Goal: Information Seeking & Learning: Learn about a topic

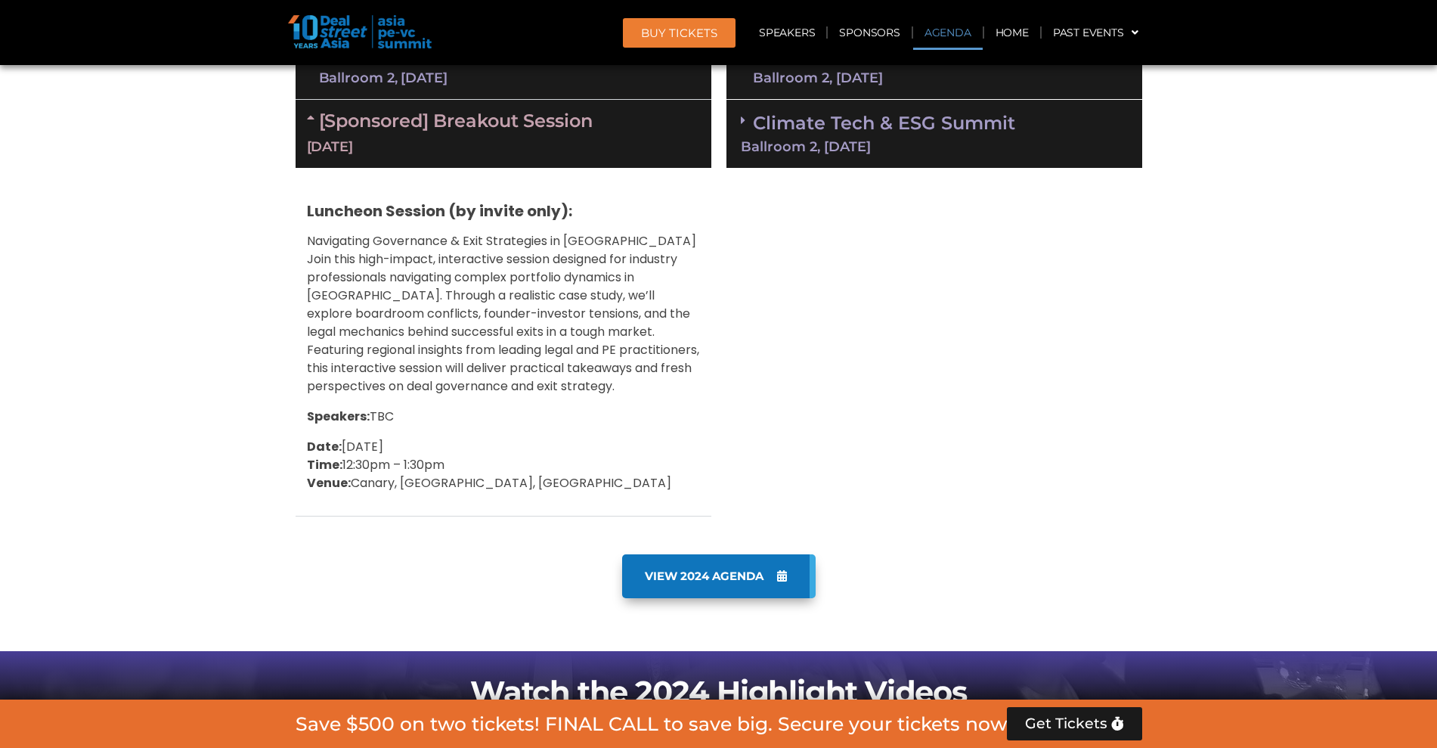
scroll to position [1040, 0]
click at [696, 573] on span "VIEW 2024 AGENDA" at bounding box center [704, 576] width 119 height 14
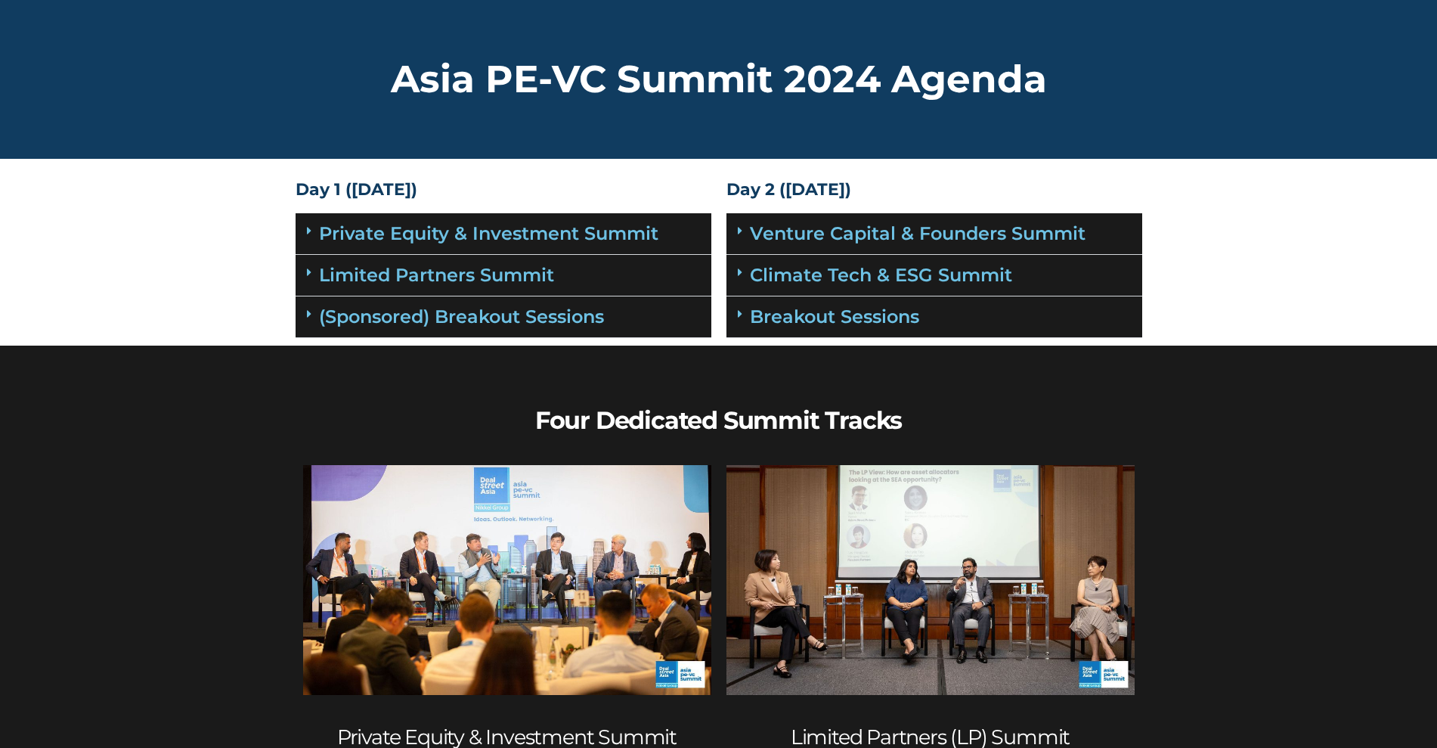
scroll to position [95, 0]
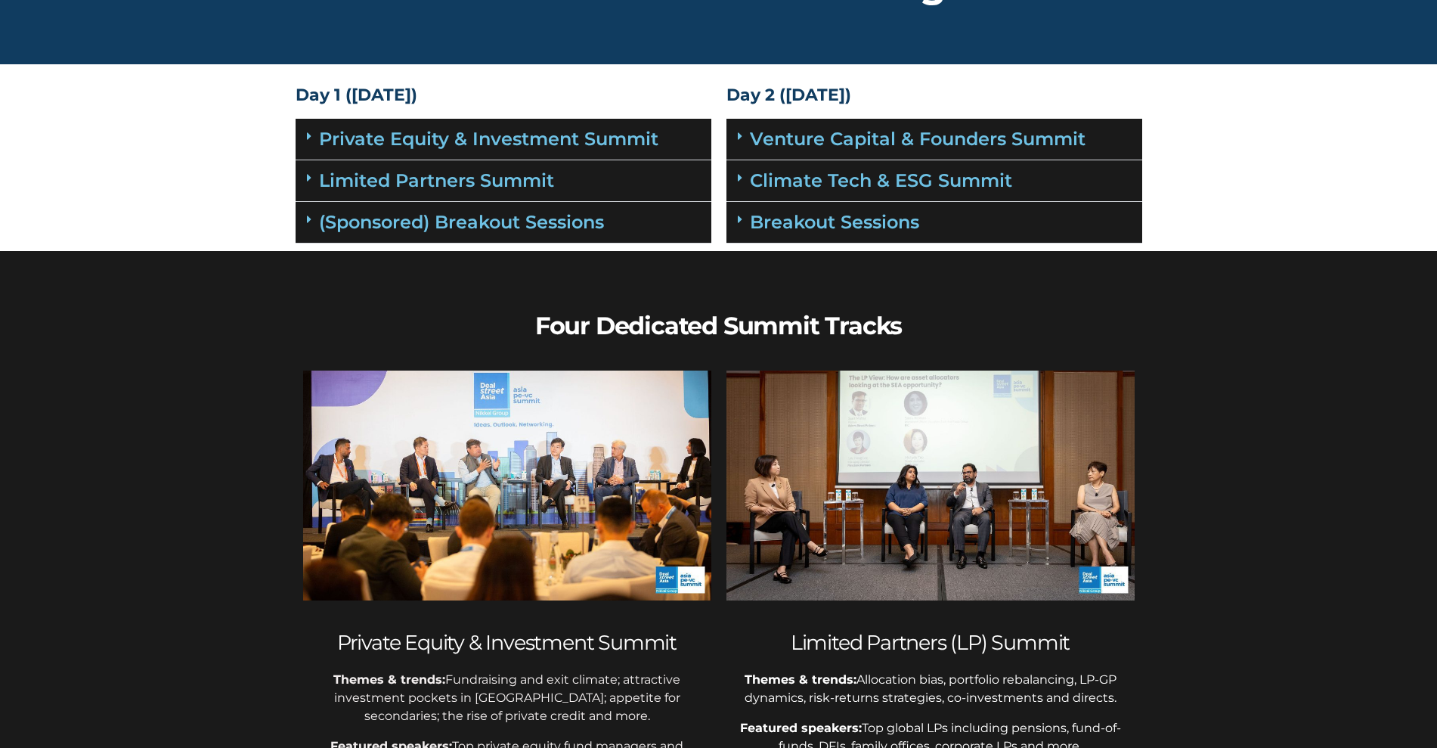
click at [310, 220] on icon at bounding box center [309, 219] width 5 height 12
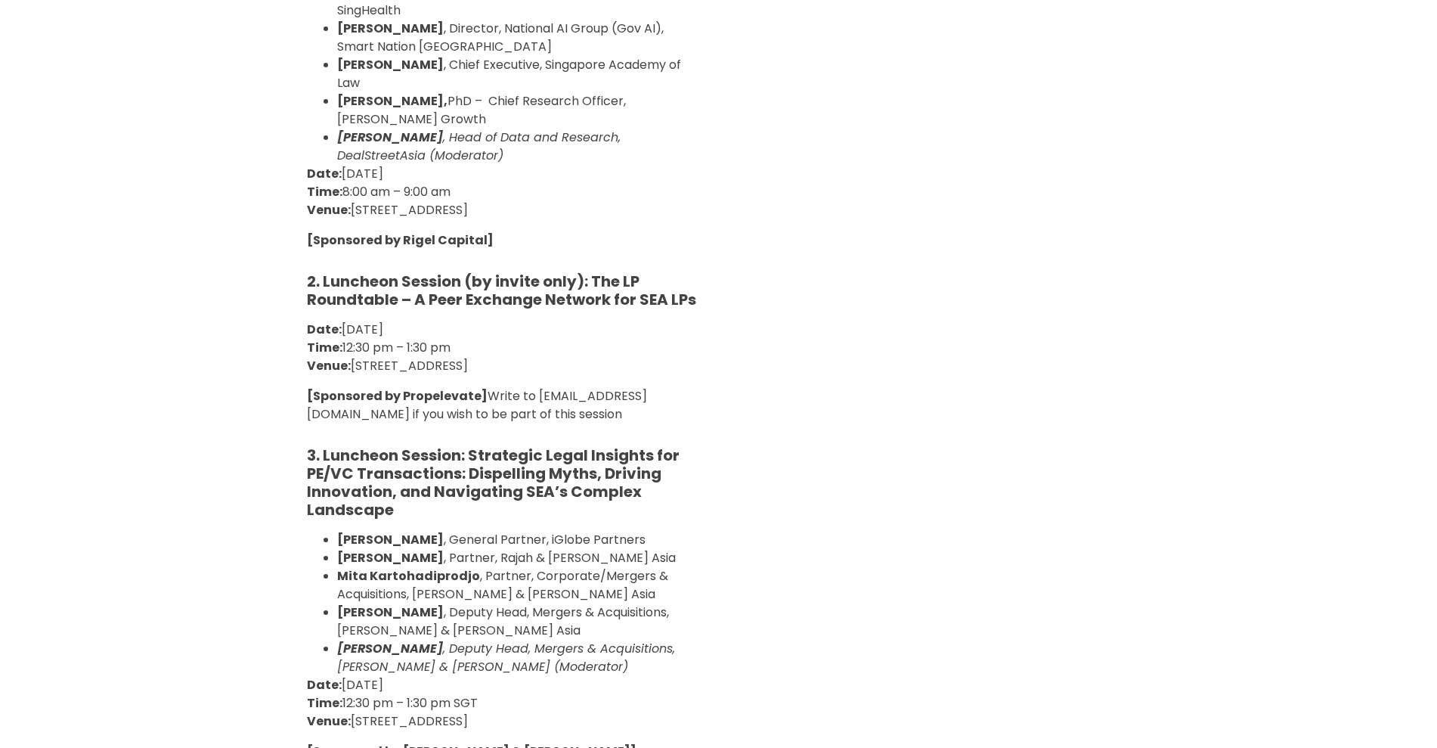
scroll to position [567, 0]
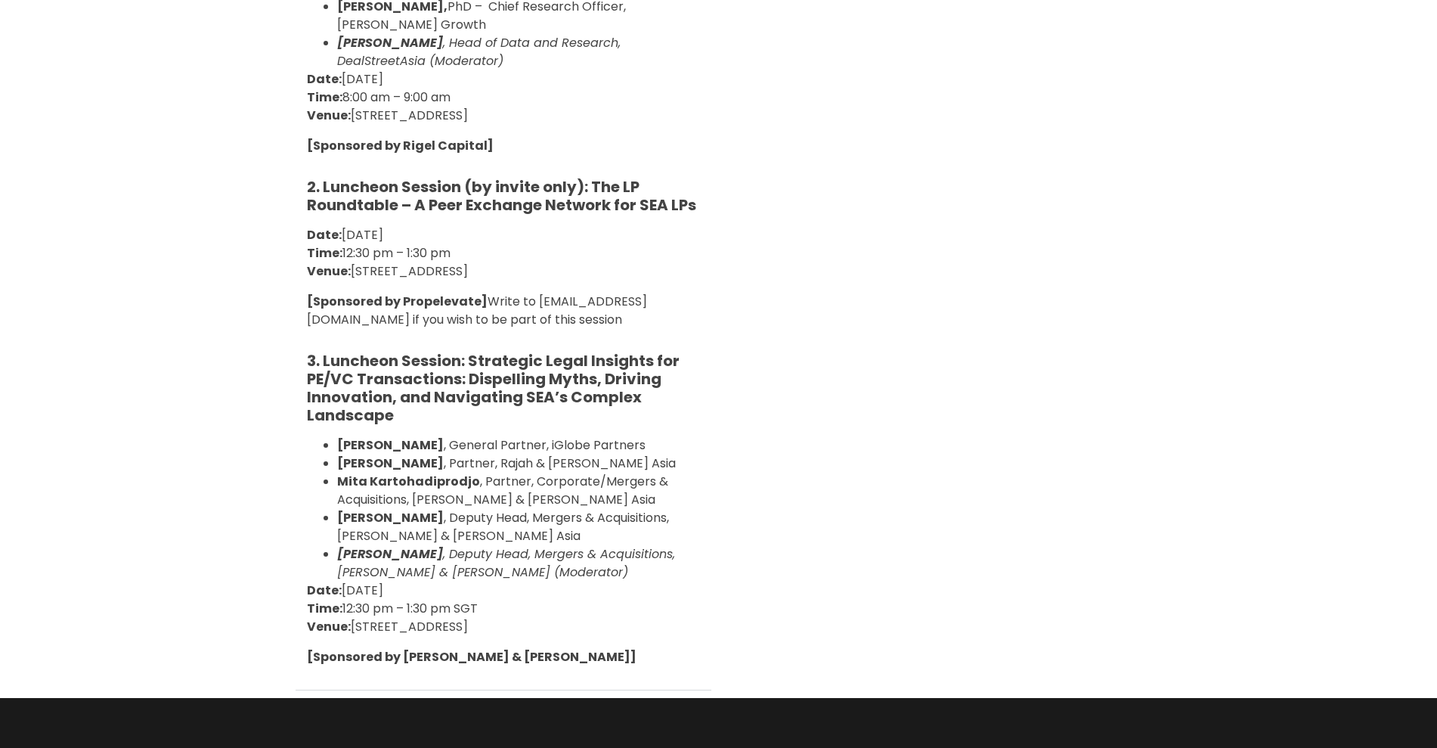
click at [971, 226] on div "Day 2 (18th September) Venture Capital & Founders​ Summit Location: Grand Ballr…" at bounding box center [934, 152] width 431 height 1091
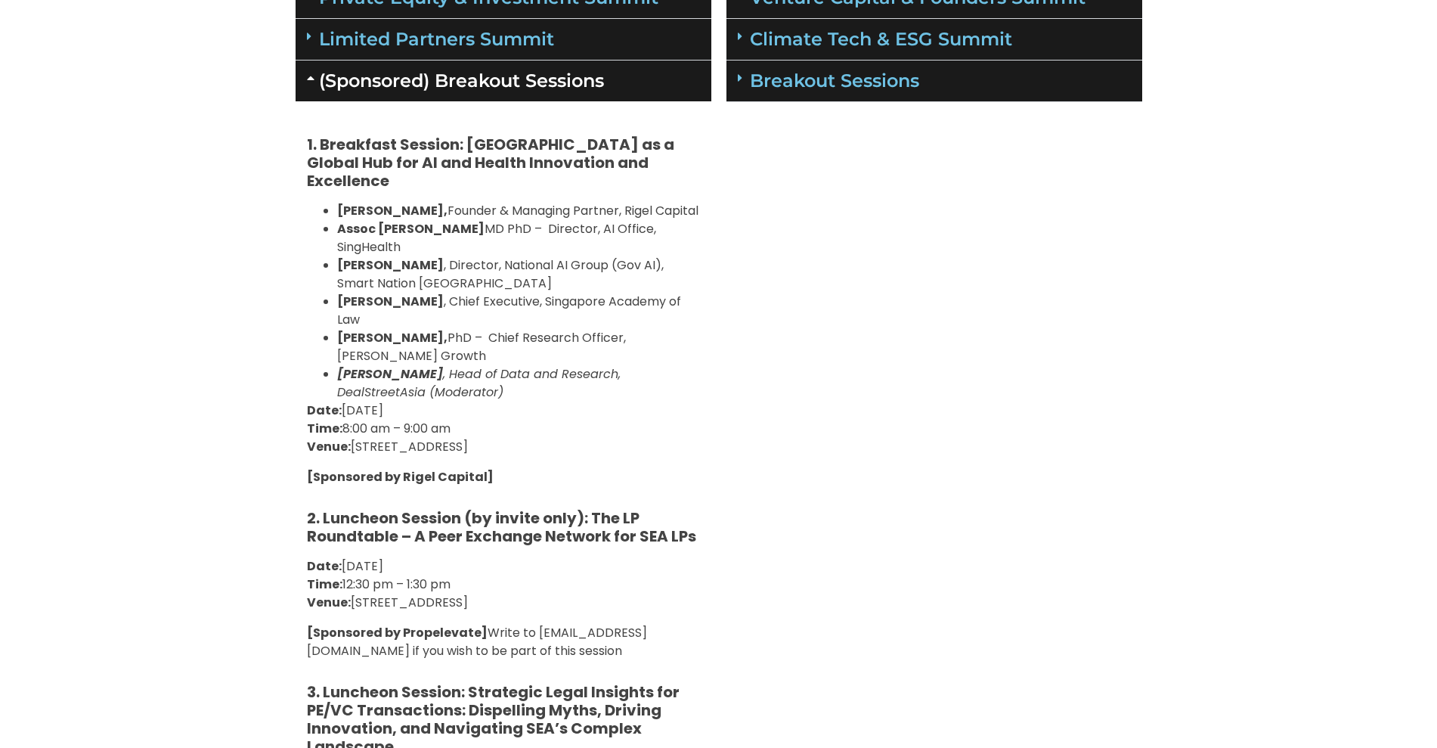
scroll to position [189, 0]
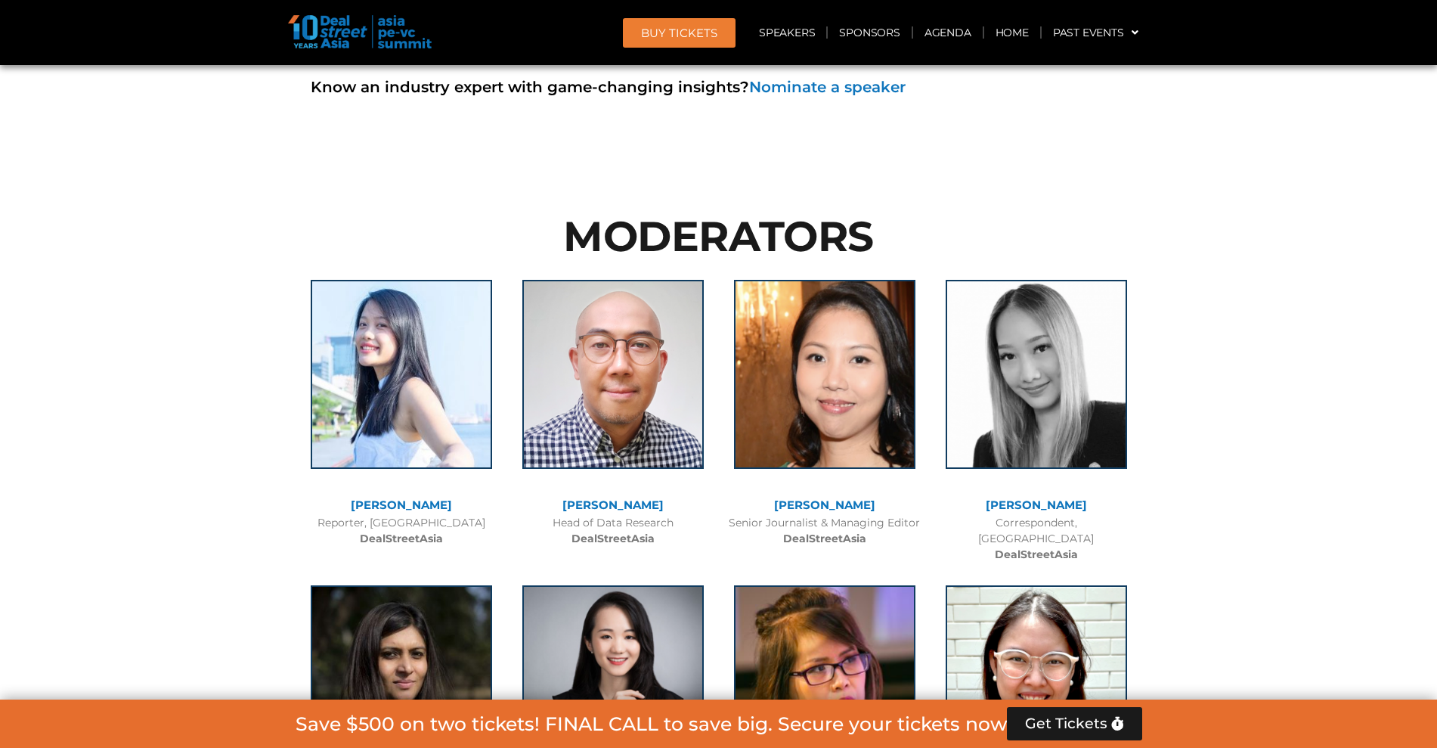
scroll to position [10679, 0]
